Goal: Complete application form: Complete application form

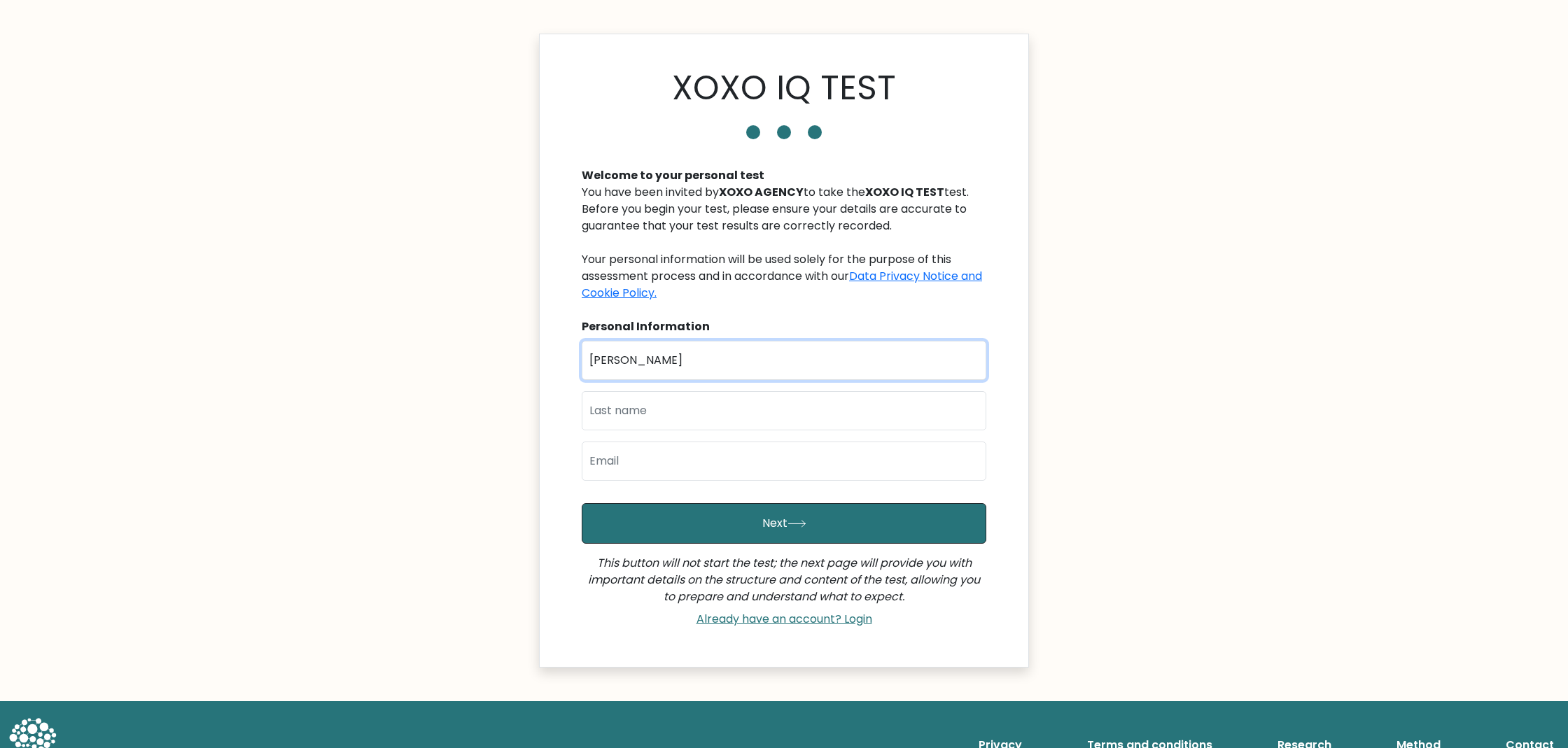
type input "John Patrick"
type input "de Guzman"
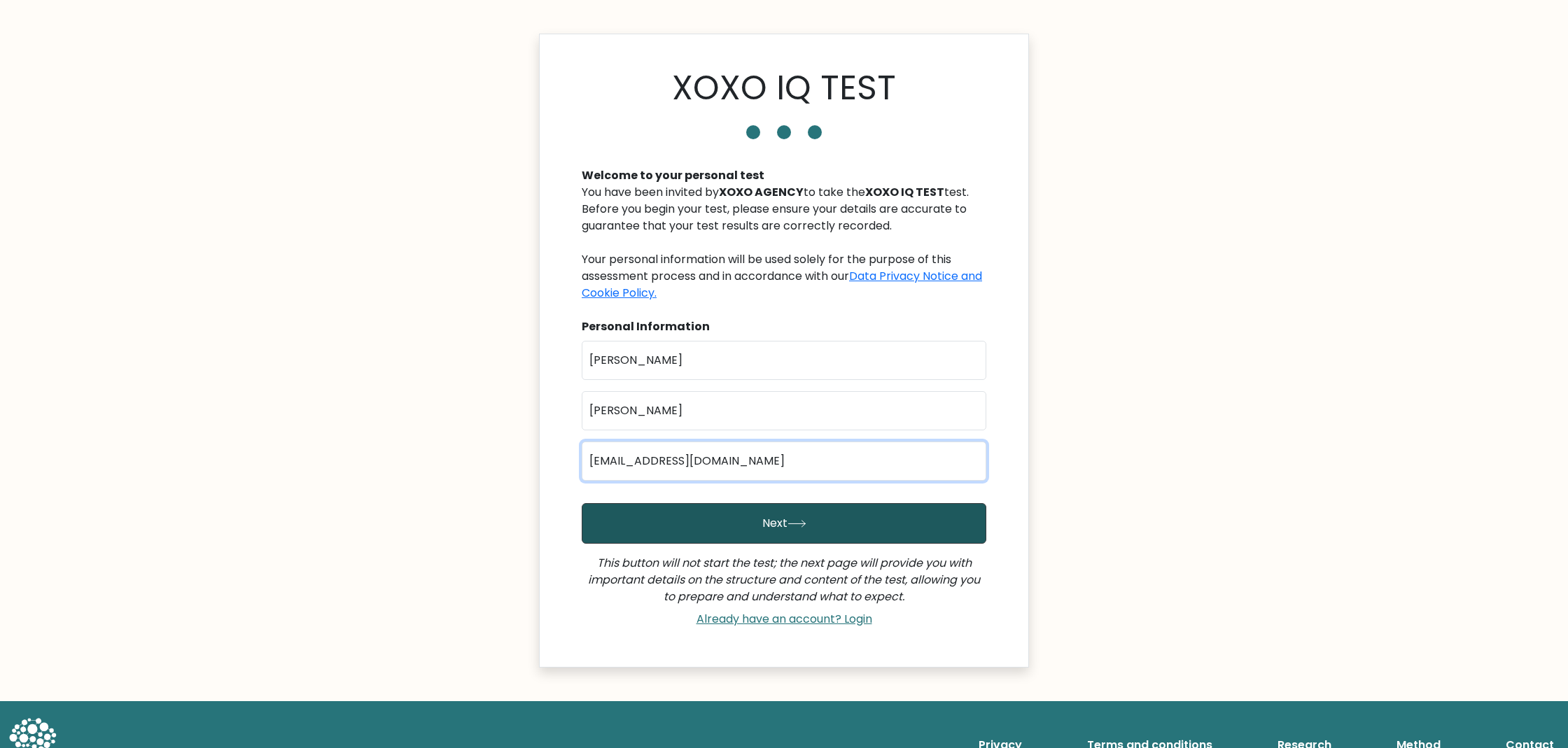
type input "[EMAIL_ADDRESS][DOMAIN_NAME]"
click at [792, 523] on icon "submit" at bounding box center [797, 524] width 16 height 7
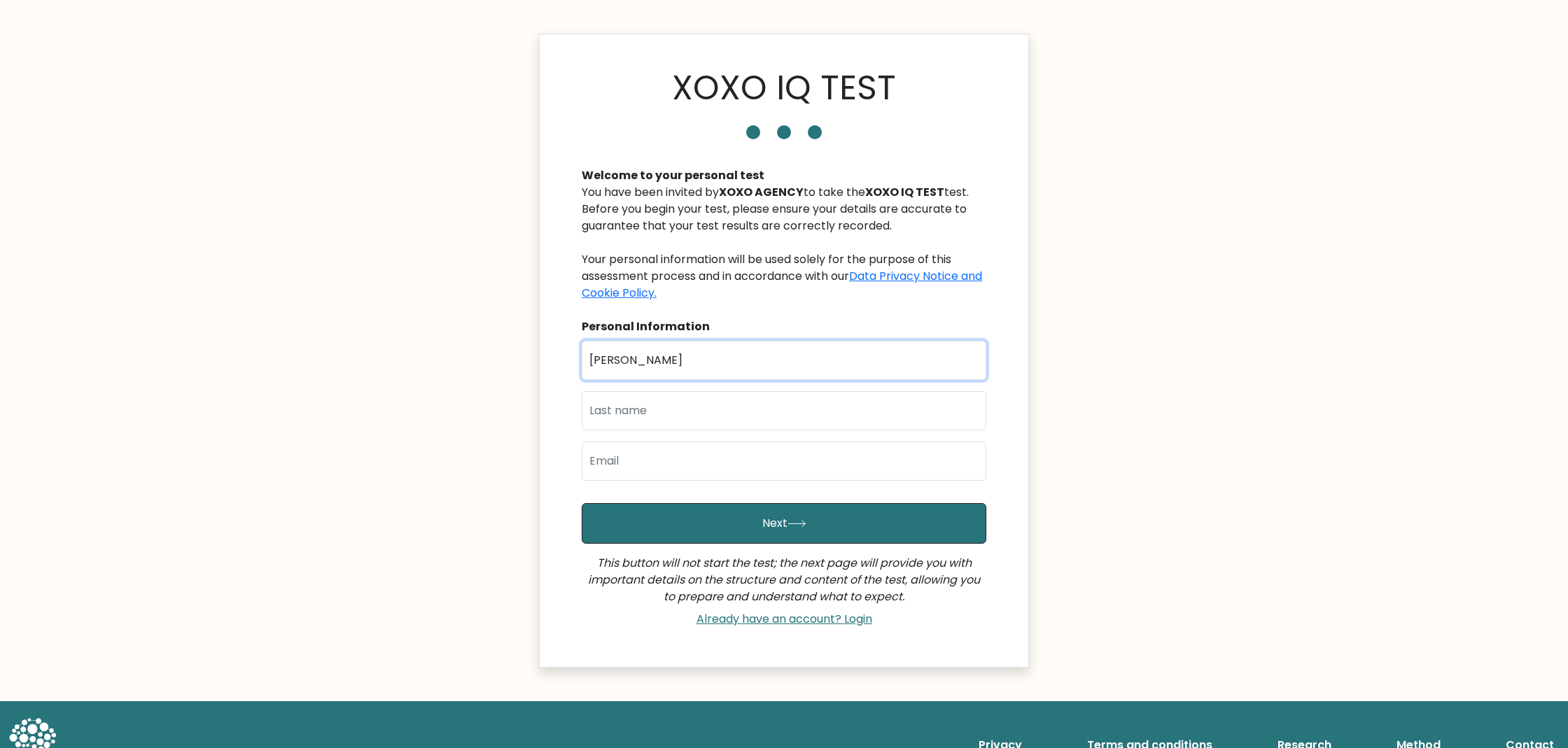
type input "[PERSON_NAME]"
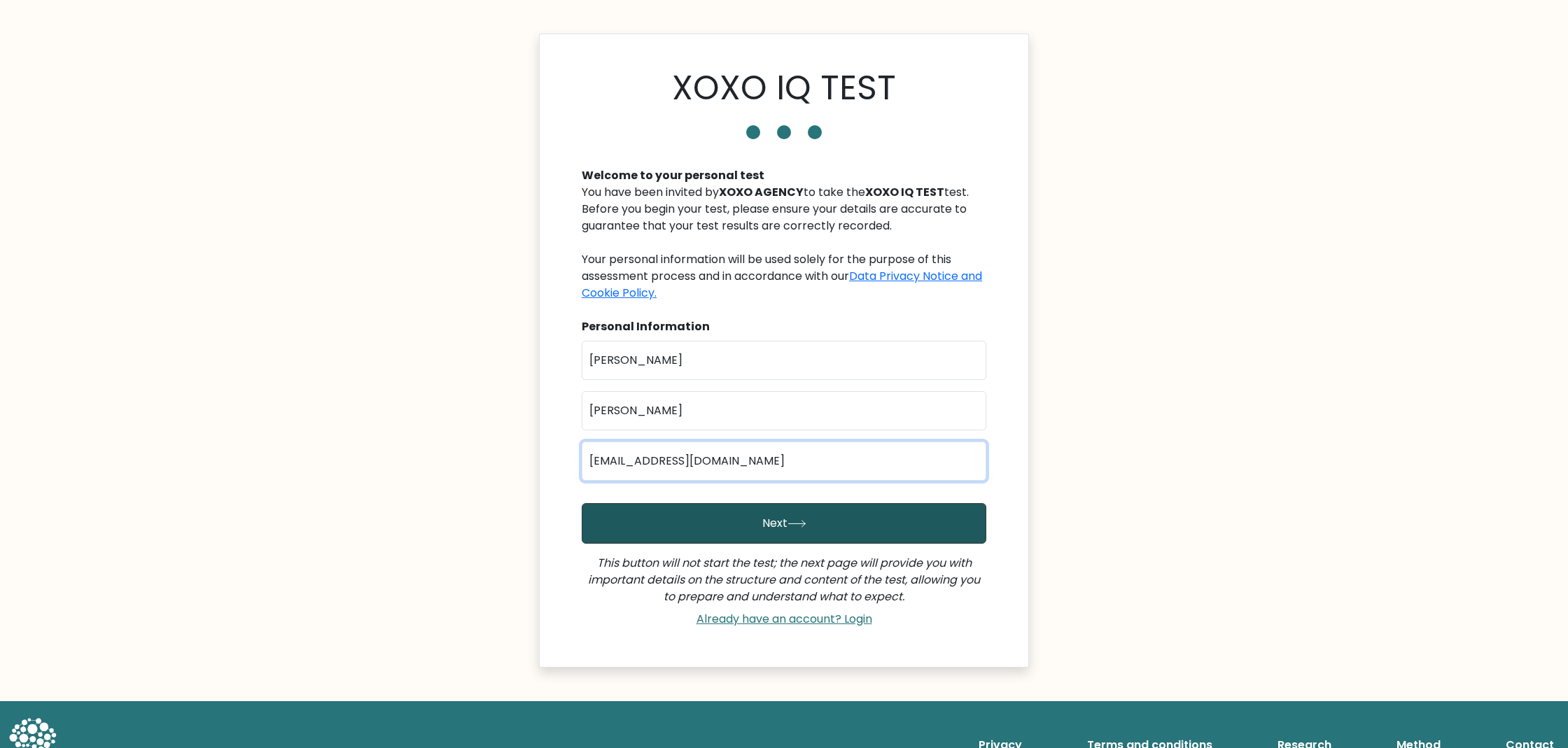
type input "[EMAIL_ADDRESS][DOMAIN_NAME]"
click at [793, 532] on button "Next" at bounding box center [784, 523] width 405 height 40
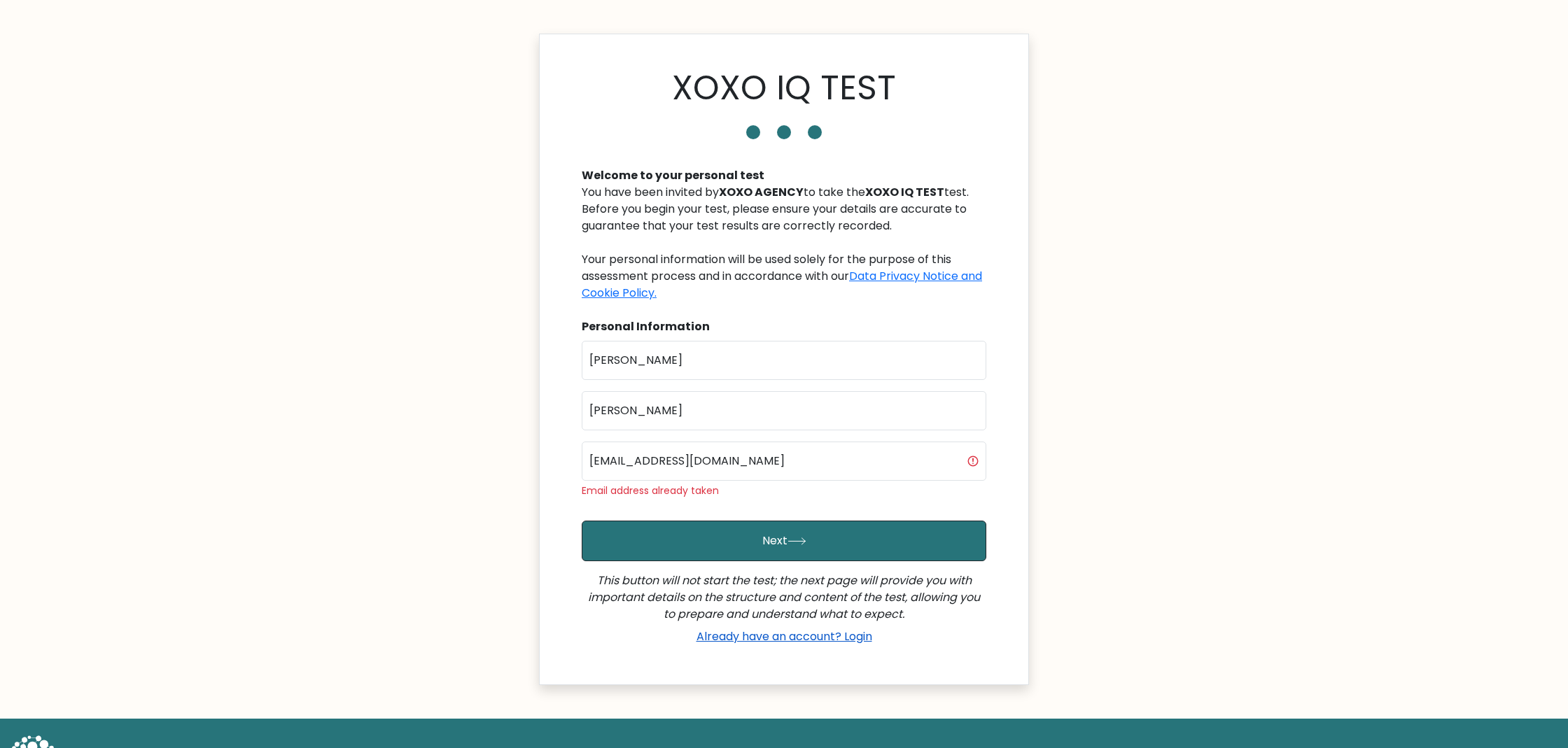
click at [816, 628] on link "Already have an account? Login" at bounding box center [784, 636] width 187 height 16
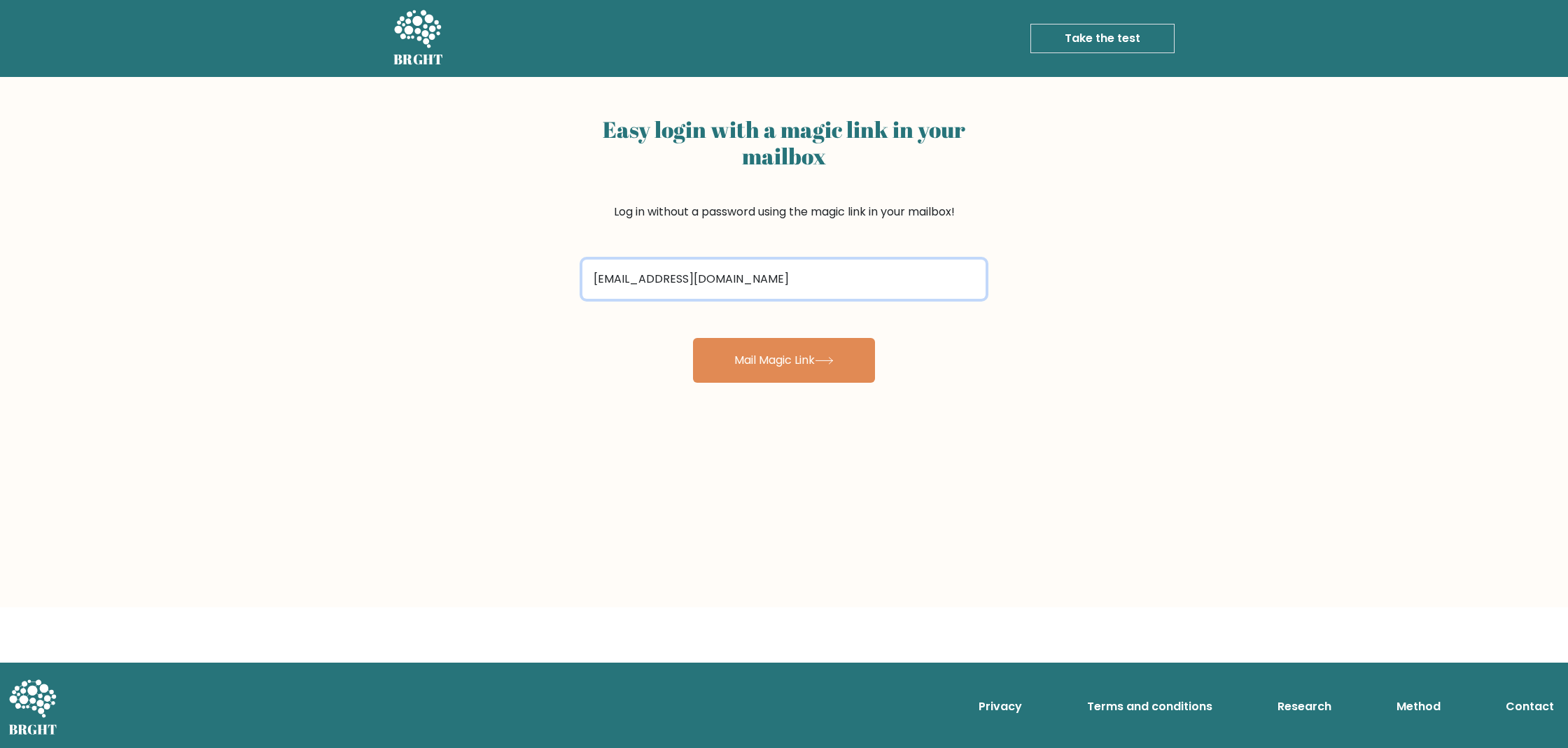
type input "[EMAIL_ADDRESS][DOMAIN_NAME]"
click at [784, 360] on button "Mail Magic Link" at bounding box center [784, 360] width 182 height 45
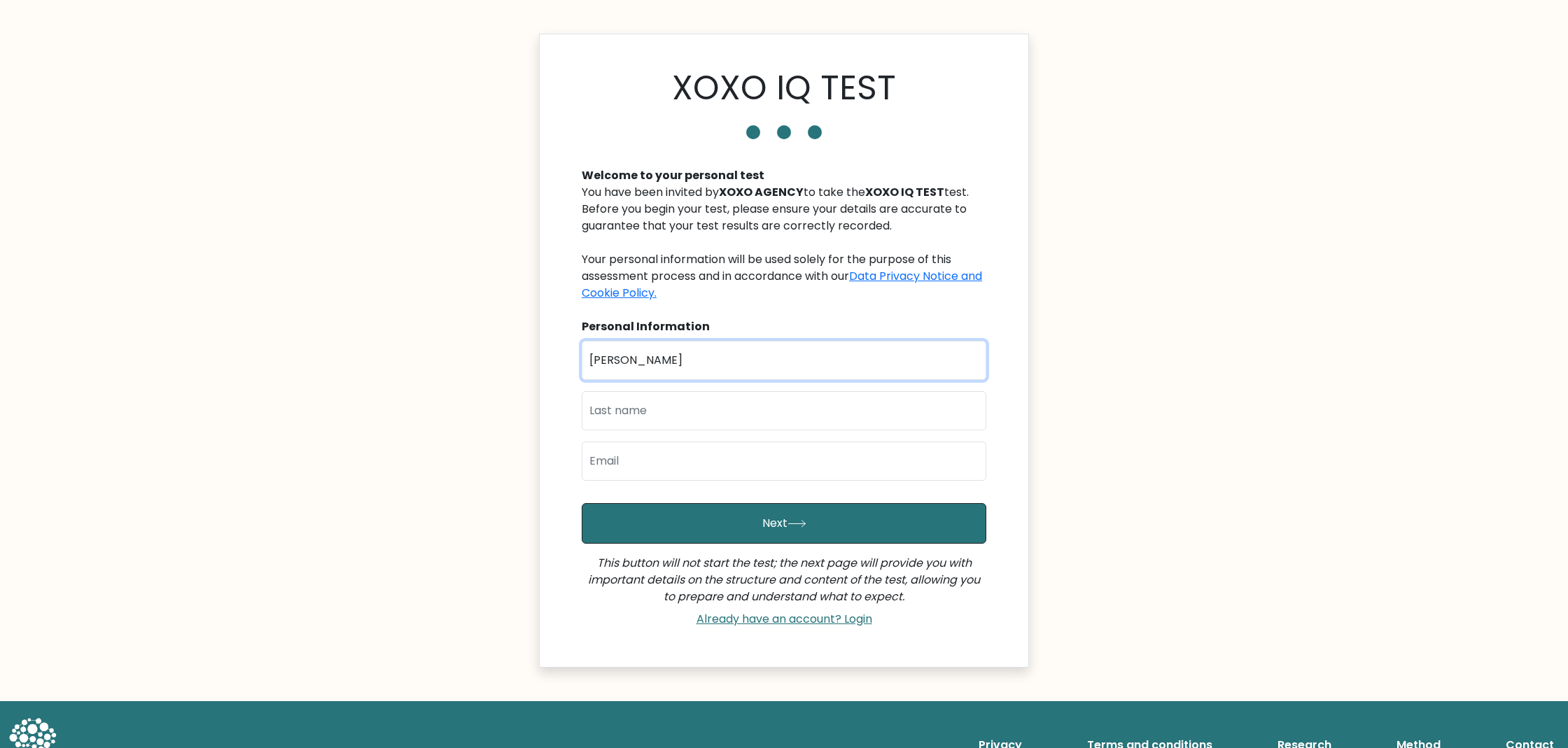
type input "John Patrick"
type input "de Guzman"
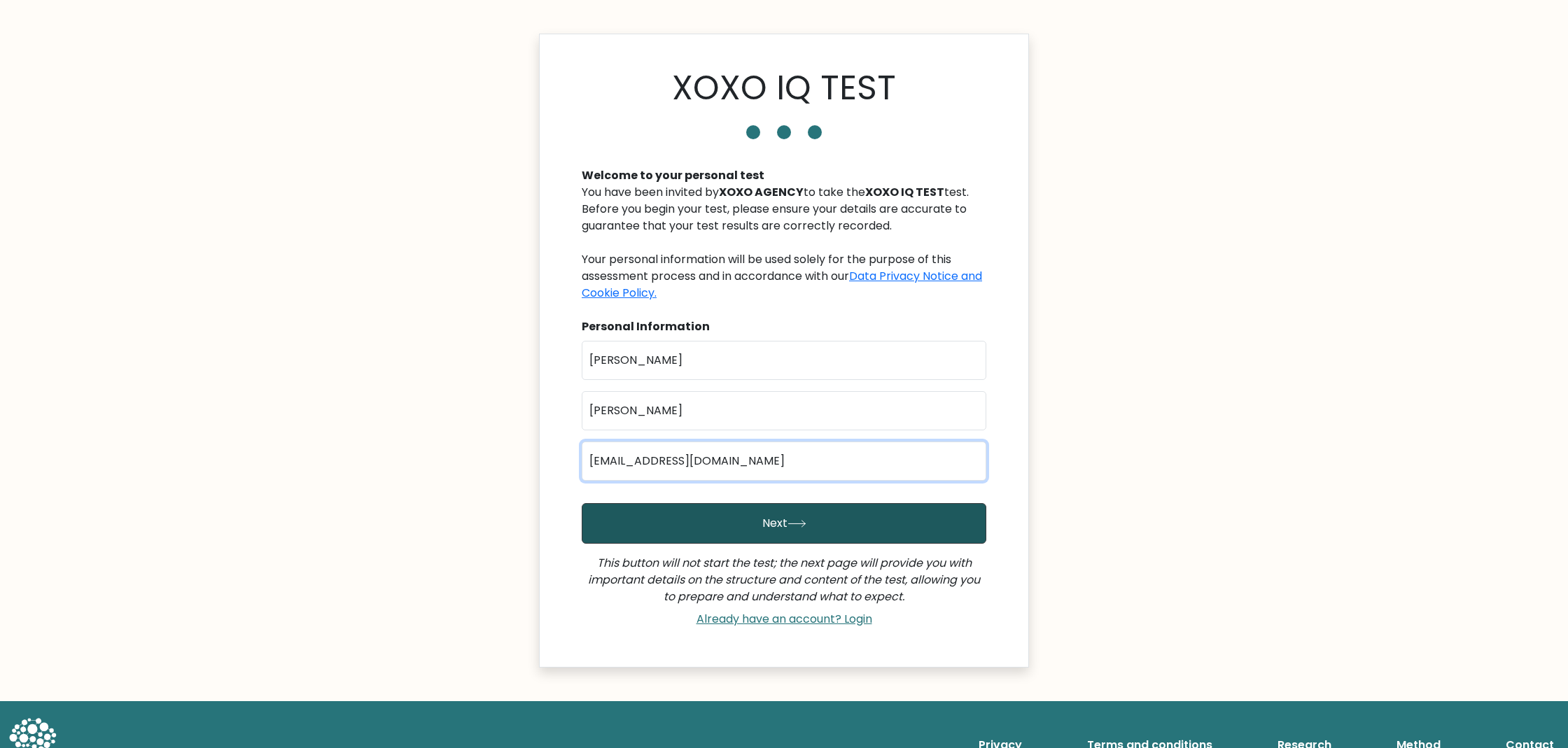
type input "[EMAIL_ADDRESS][DOMAIN_NAME]"
click at [712, 516] on button "Next" at bounding box center [784, 523] width 405 height 40
